Goal: Task Accomplishment & Management: Complete application form

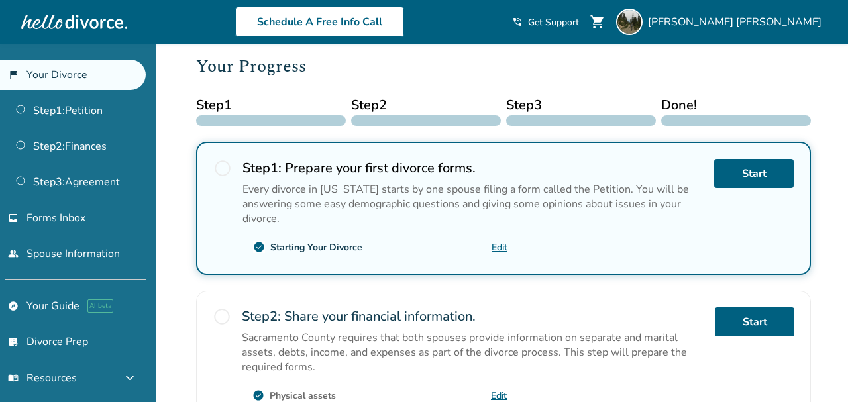
scroll to position [154, 0]
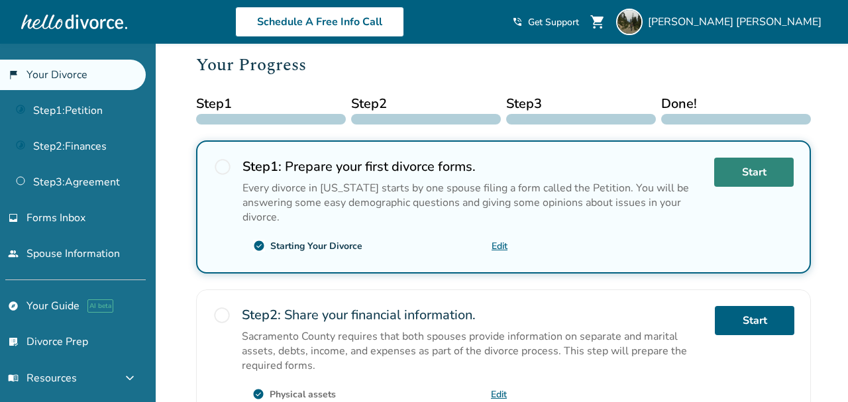
click at [765, 174] on link "Start" at bounding box center [754, 172] width 80 height 29
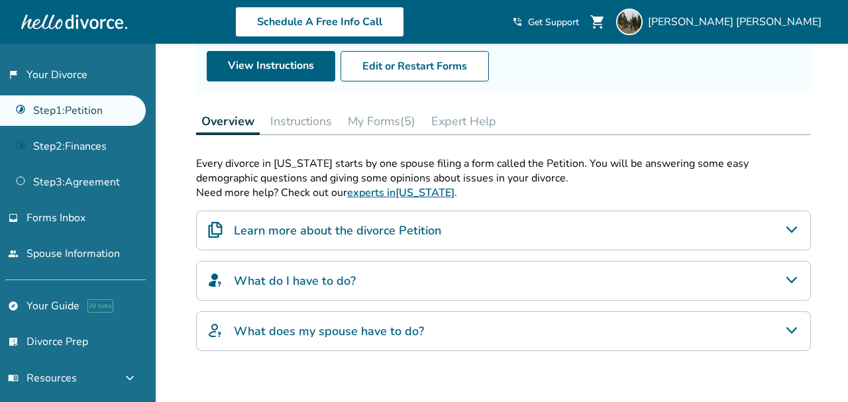
scroll to position [142, 0]
click at [307, 121] on button "Instructions" at bounding box center [301, 120] width 72 height 27
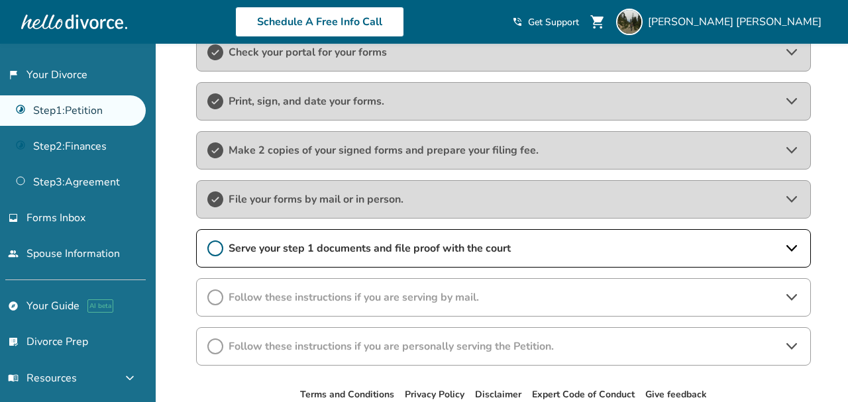
scroll to position [266, 0]
click at [262, 248] on span "Serve your step 1 documents and file proof with the court" at bounding box center [504, 247] width 550 height 15
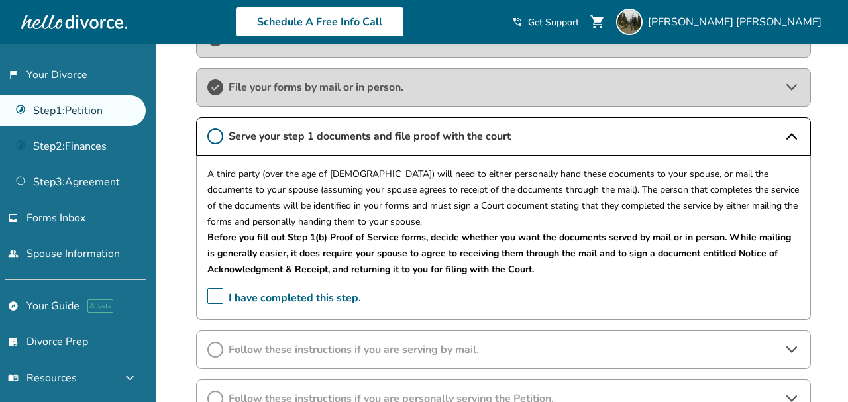
scroll to position [378, 0]
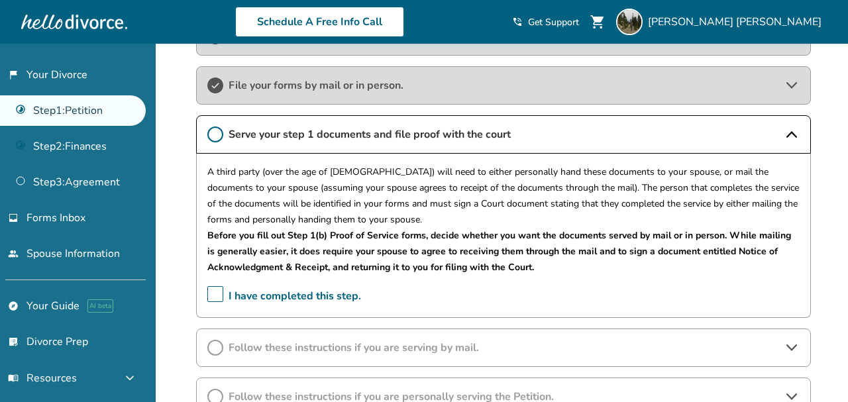
click at [216, 294] on span "I have completed this step." at bounding box center [284, 296] width 154 height 21
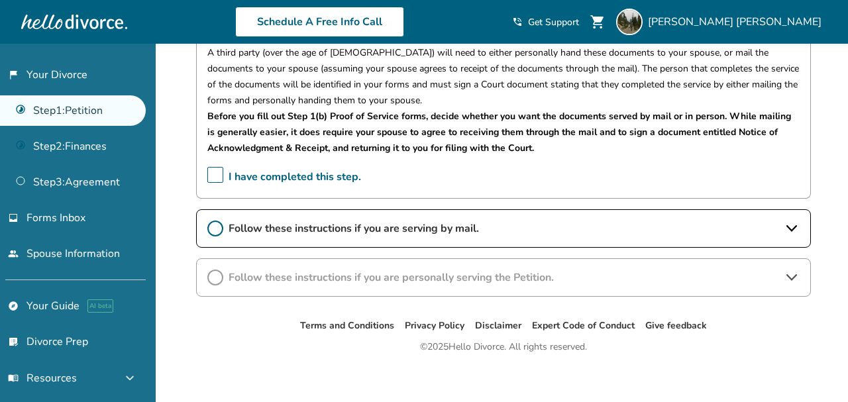
scroll to position [506, 0]
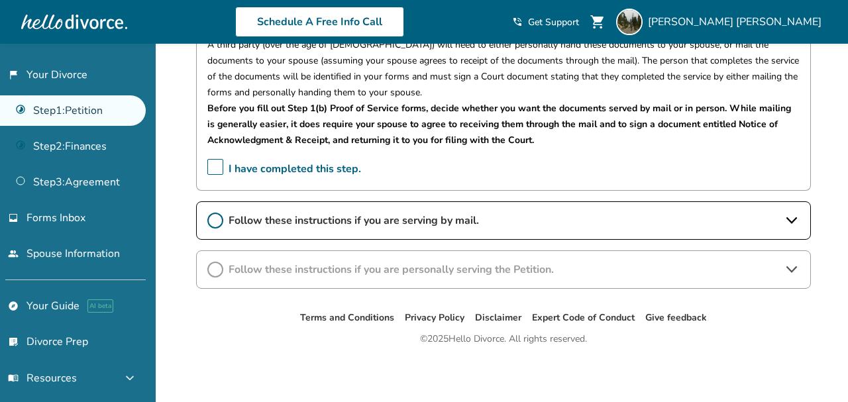
click at [385, 227] on div "Follow these instructions if you are serving by mail." at bounding box center [503, 220] width 615 height 38
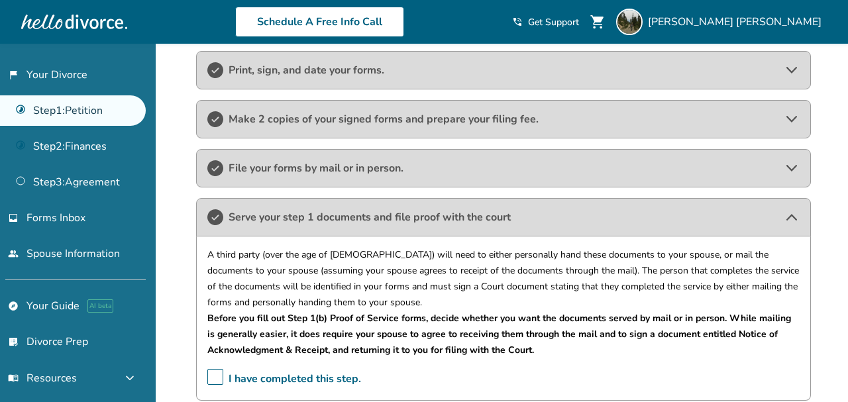
scroll to position [95, 0]
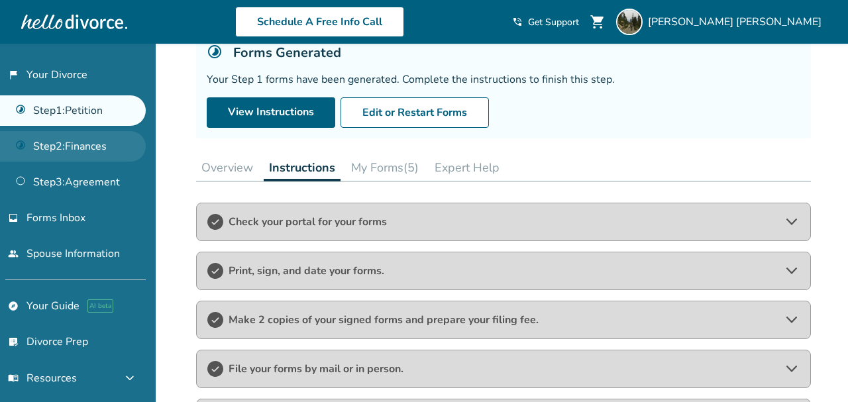
click at [95, 141] on link "Step 2 : Finances" at bounding box center [73, 146] width 146 height 30
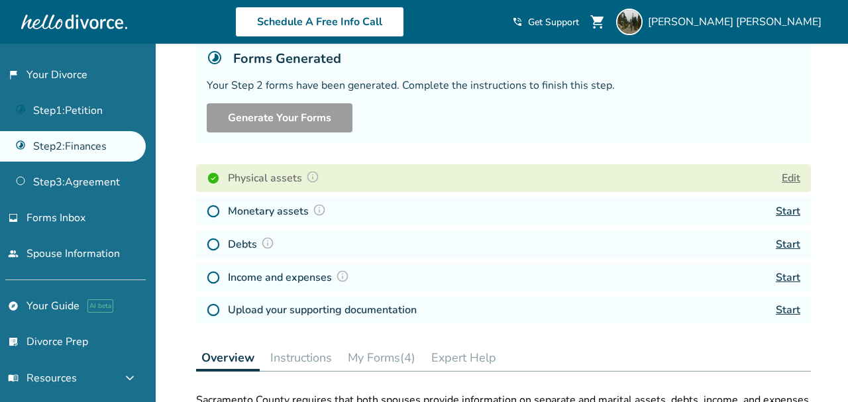
scroll to position [91, 0]
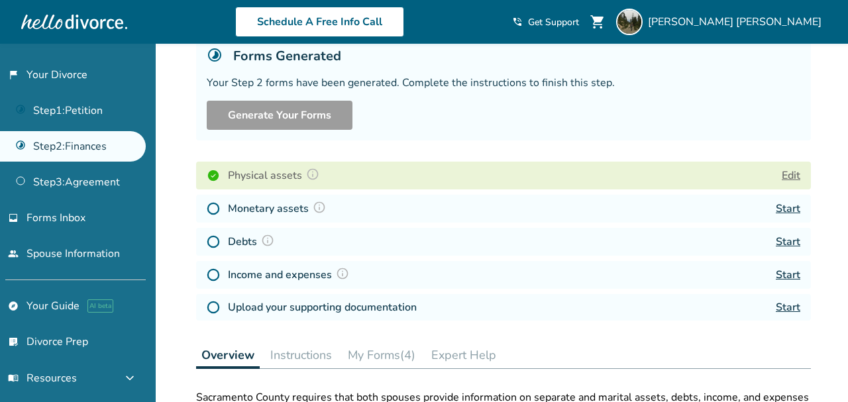
click at [787, 172] on button "Edit" at bounding box center [791, 176] width 19 height 16
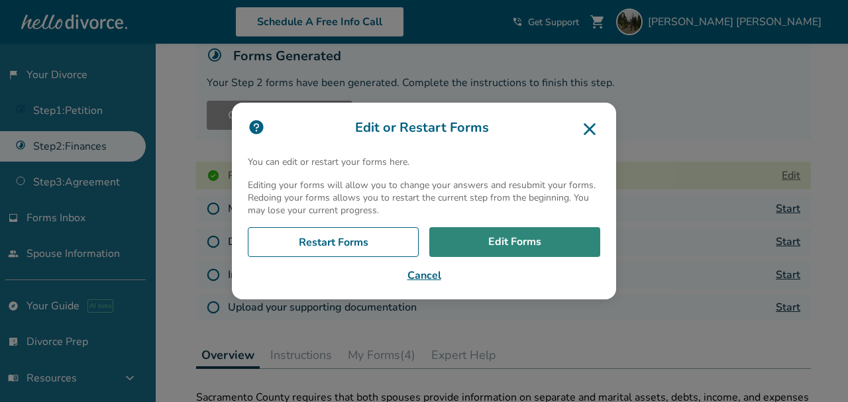
click at [482, 241] on link "Edit Forms" at bounding box center [514, 242] width 171 height 30
